Goal: Information Seeking & Learning: Learn about a topic

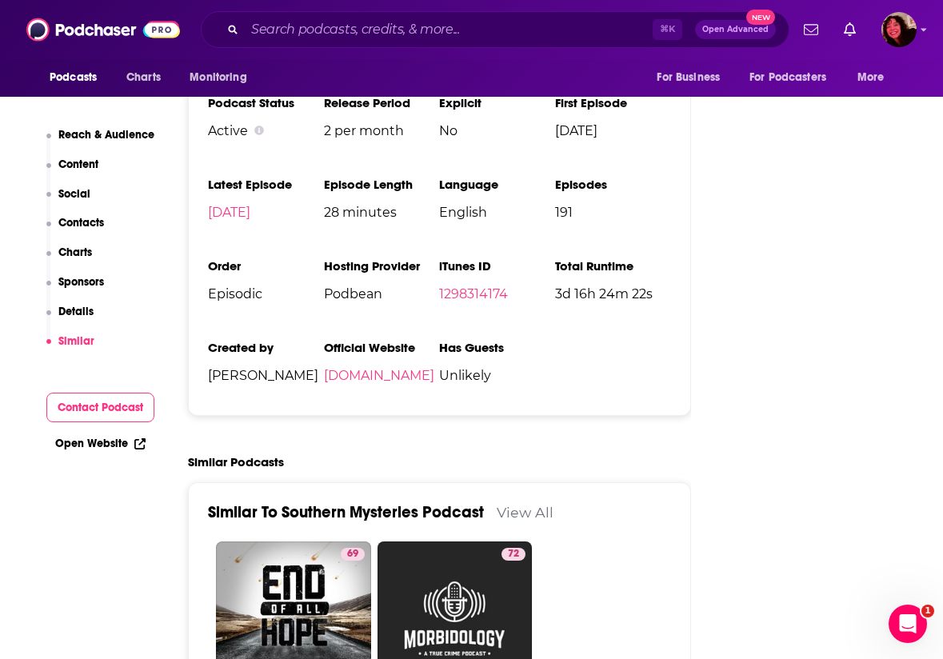
scroll to position [2389, 0]
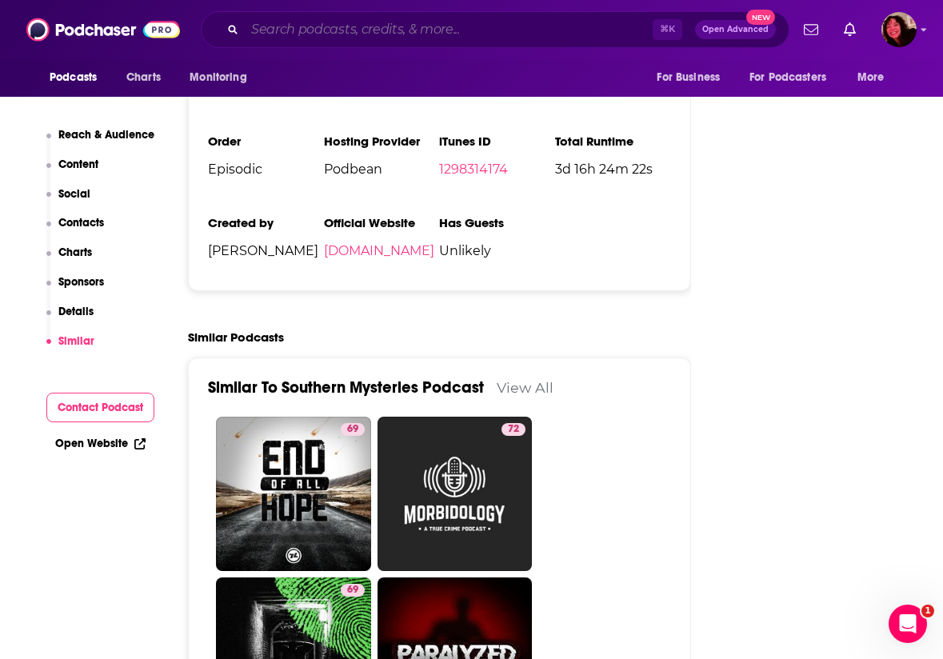
click at [603, 30] on input "Search podcasts, credits, & more..." at bounding box center [449, 30] width 408 height 26
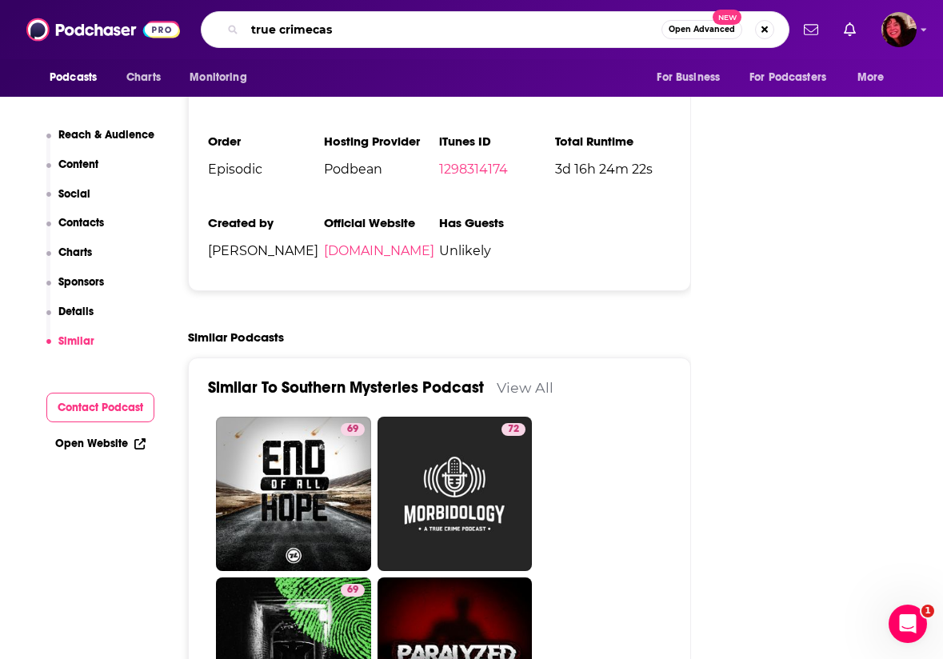
type input "true crimecast"
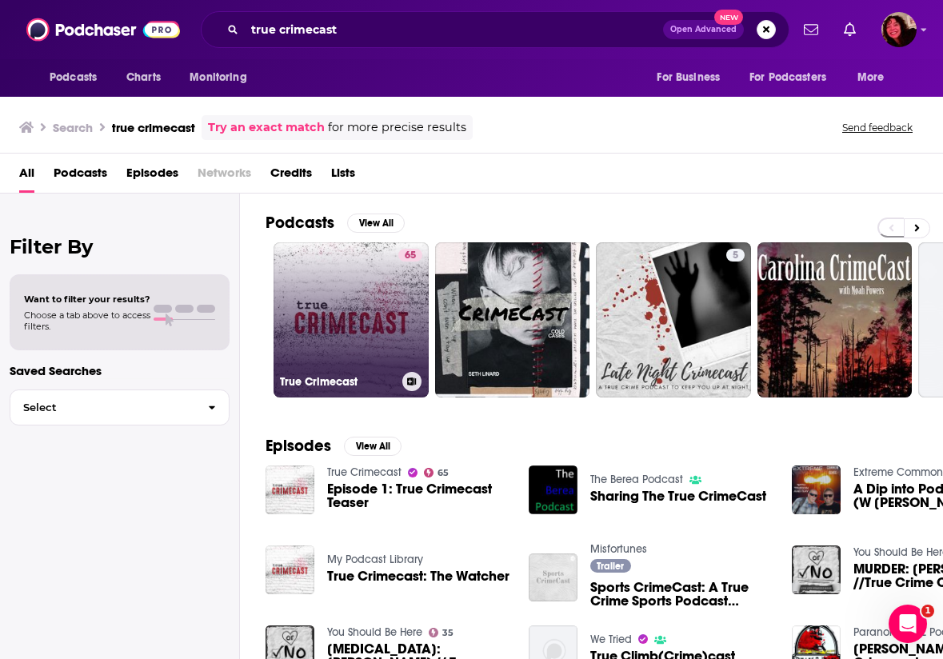
click at [382, 301] on link "65 True Crimecast" at bounding box center [351, 319] width 155 height 155
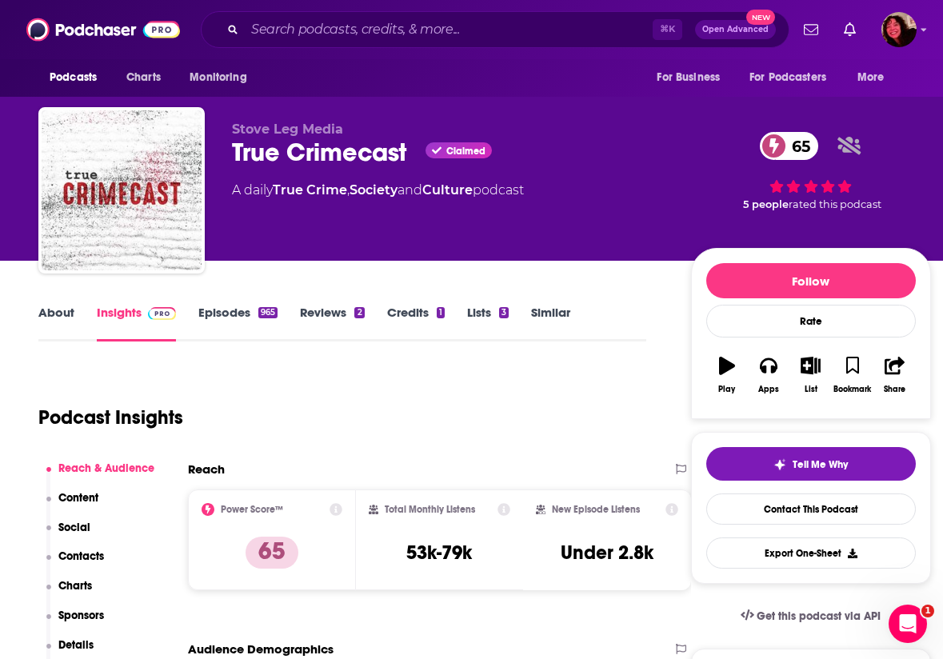
click at [67, 318] on link "About" at bounding box center [56, 323] width 36 height 37
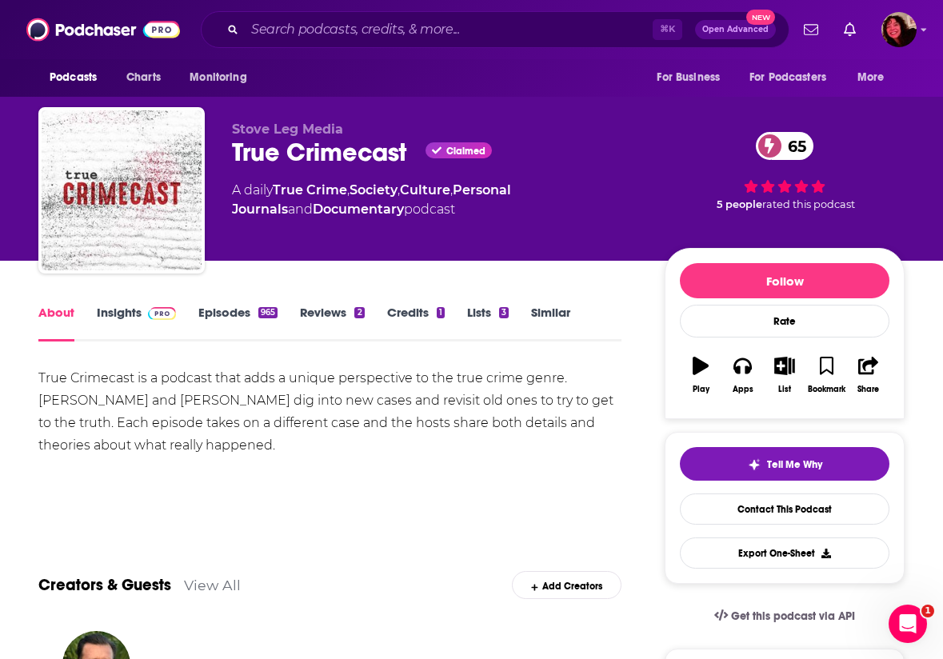
click at [121, 310] on link "Insights" at bounding box center [136, 323] width 79 height 37
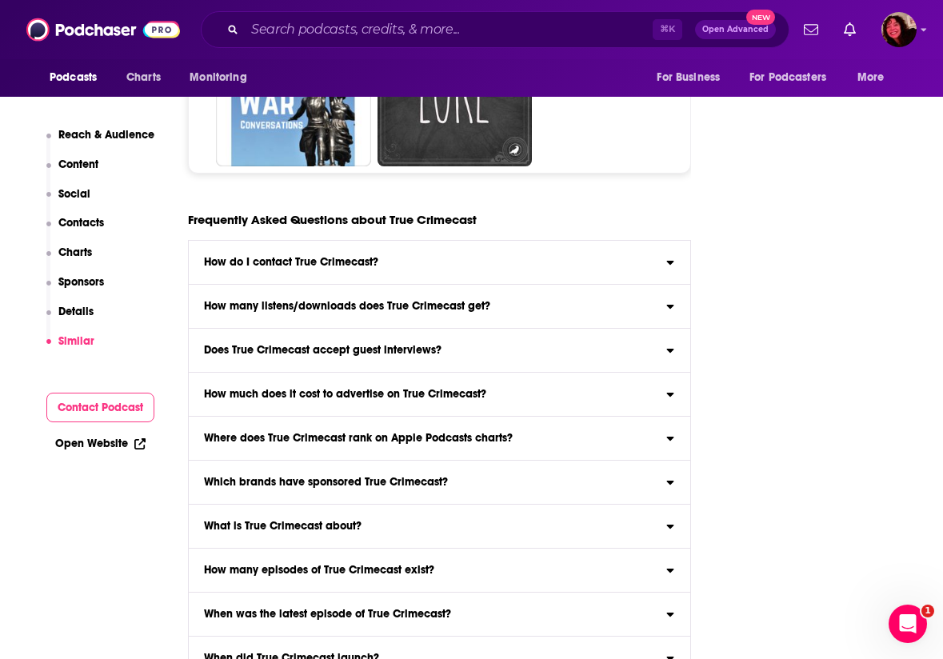
scroll to position [8175, 0]
